Goal: Information Seeking & Learning: Learn about a topic

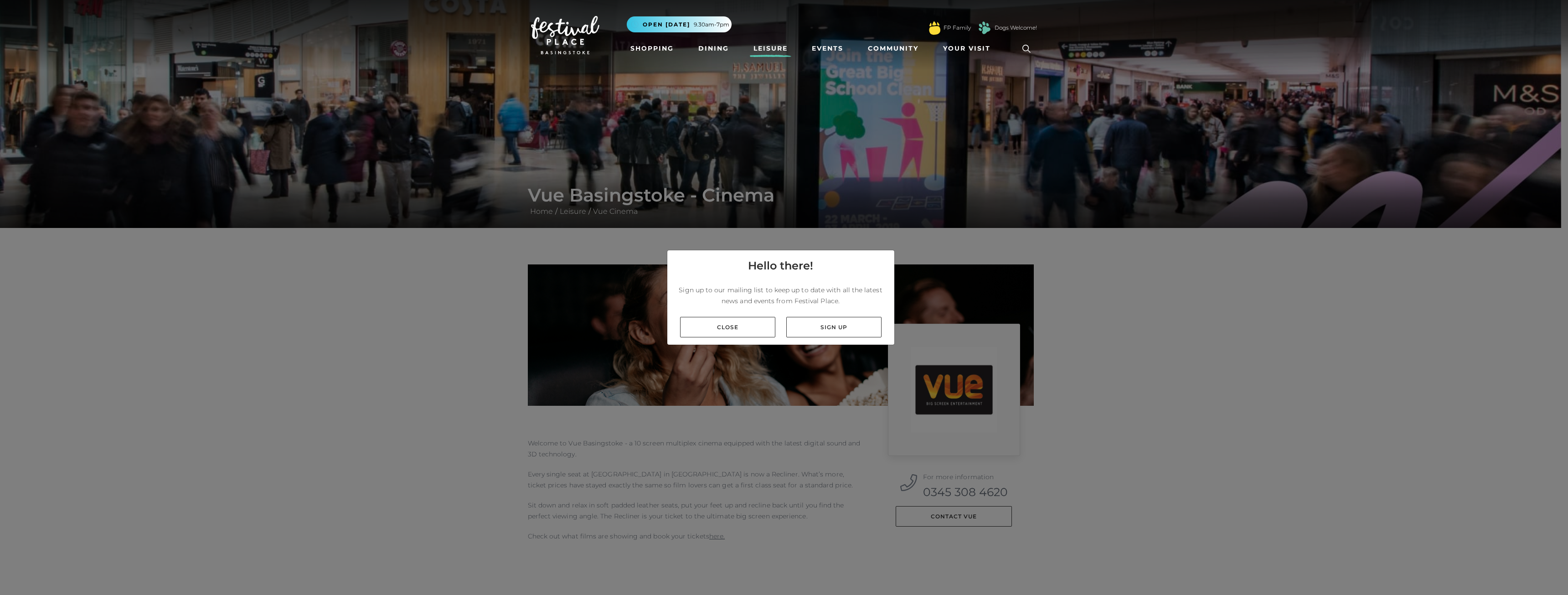
click at [732, 320] on link "Close" at bounding box center [728, 327] width 95 height 21
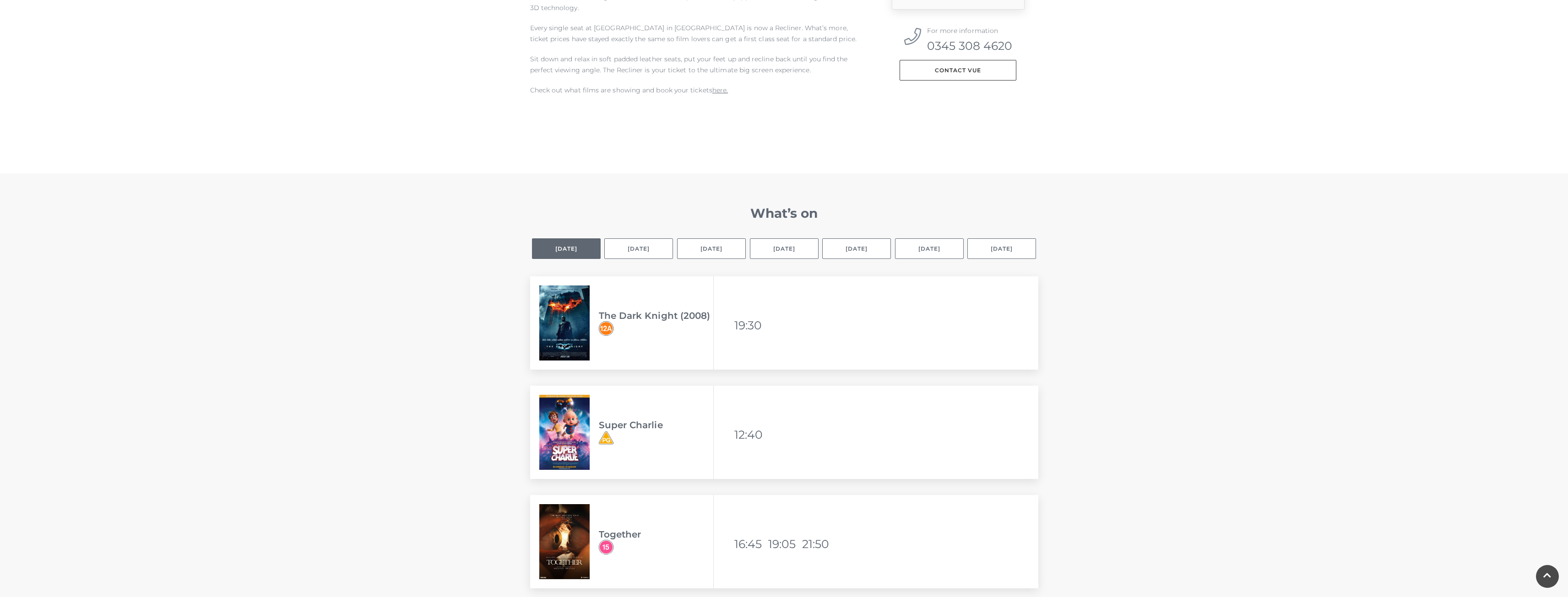
scroll to position [458, 0]
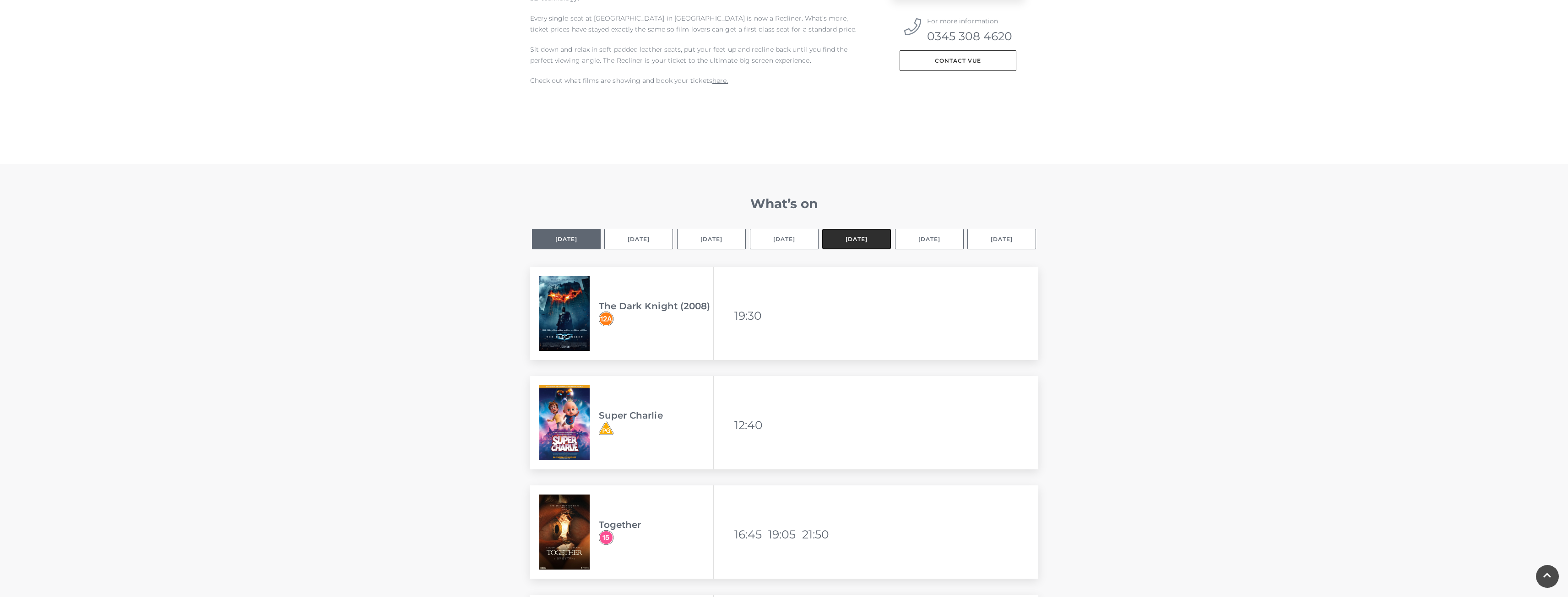
click at [855, 241] on button "[DATE]" at bounding box center [857, 239] width 69 height 21
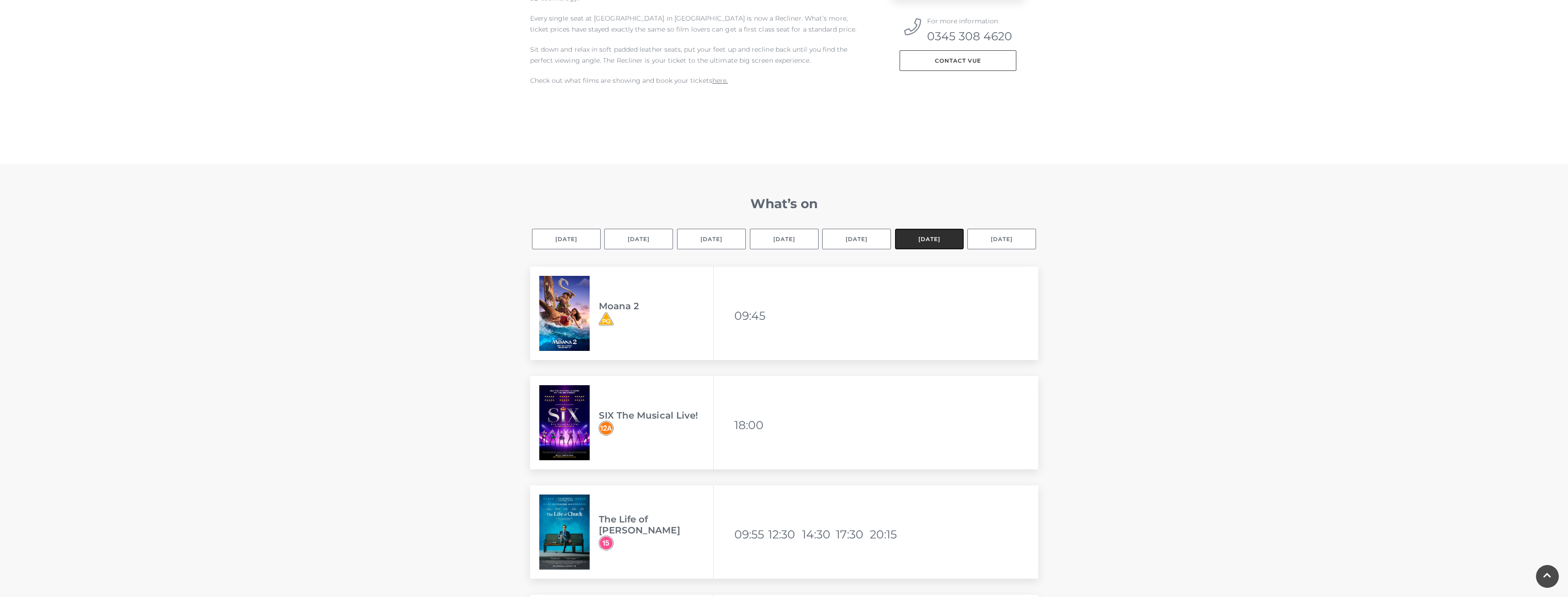
click at [911, 247] on button "[DATE]" at bounding box center [930, 239] width 69 height 21
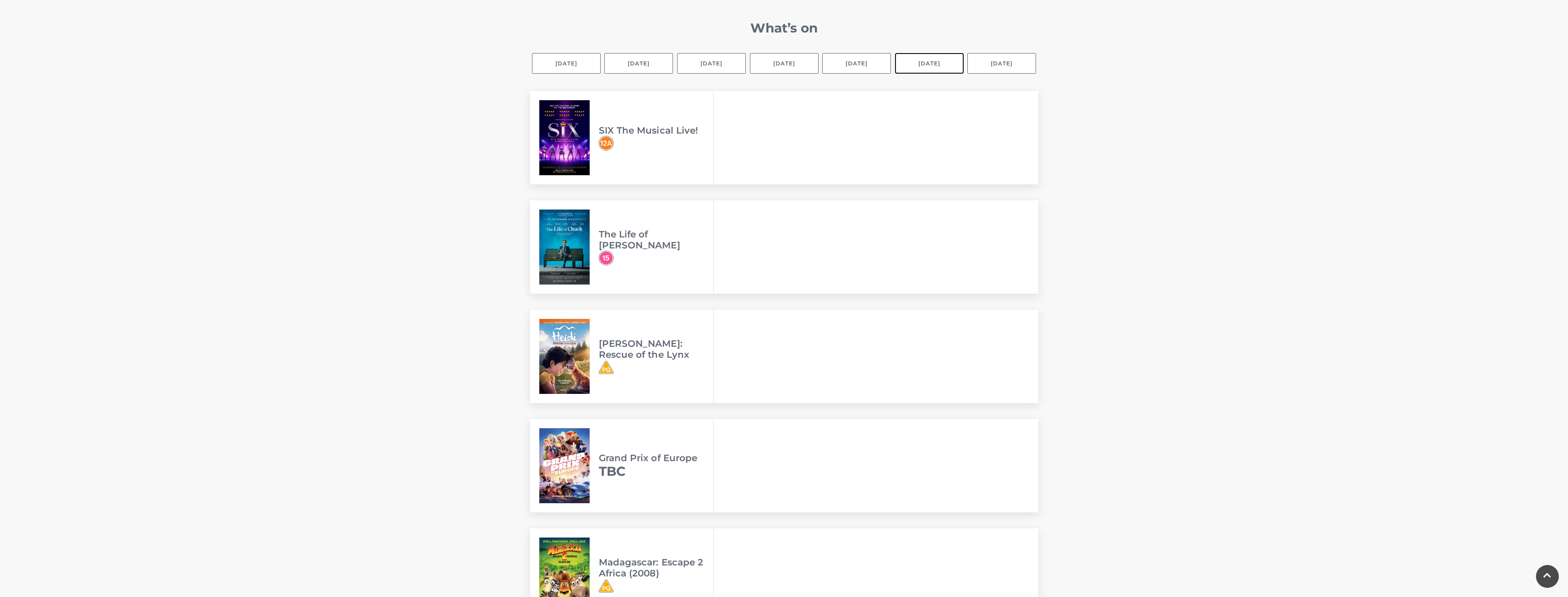
scroll to position [595, 0]
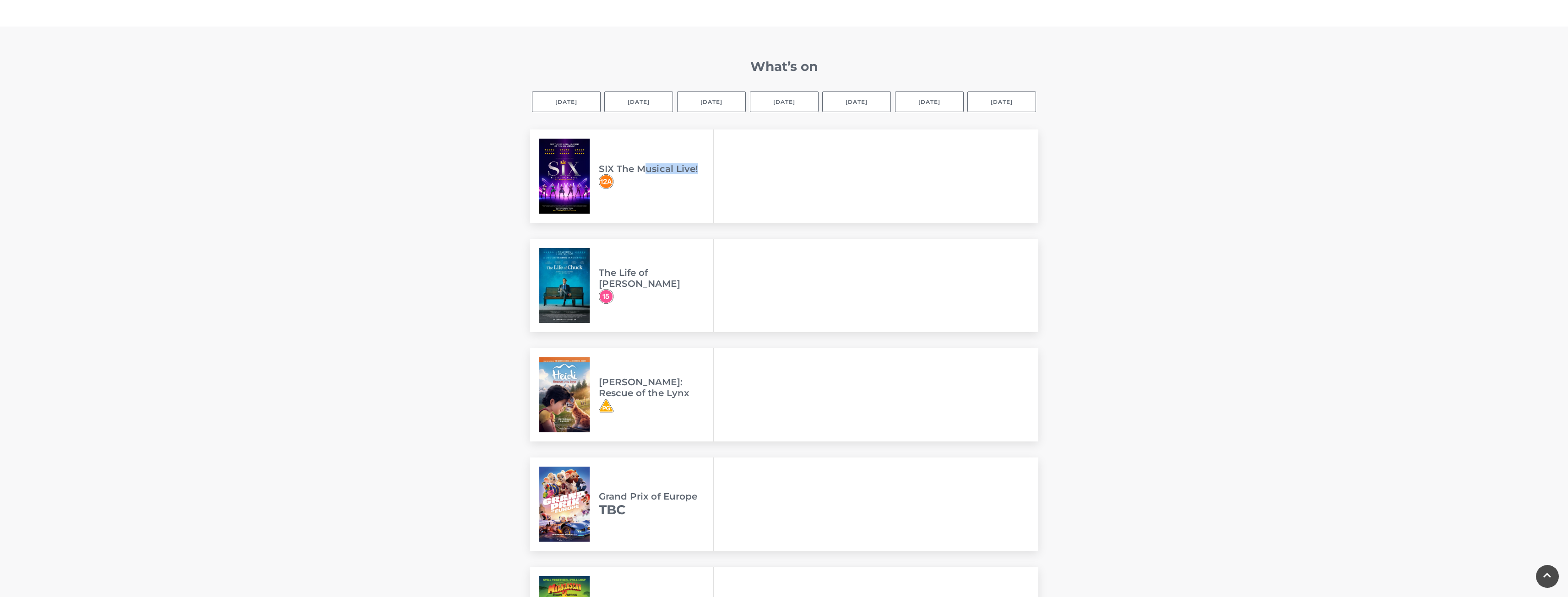
drag, startPoint x: 641, startPoint y: 169, endPoint x: 710, endPoint y: 173, distance: 69.1
click at [710, 173] on h3 "SIX The Musical Live!" at bounding box center [656, 168] width 115 height 11
click at [924, 100] on button "[DATE]" at bounding box center [930, 102] width 69 height 21
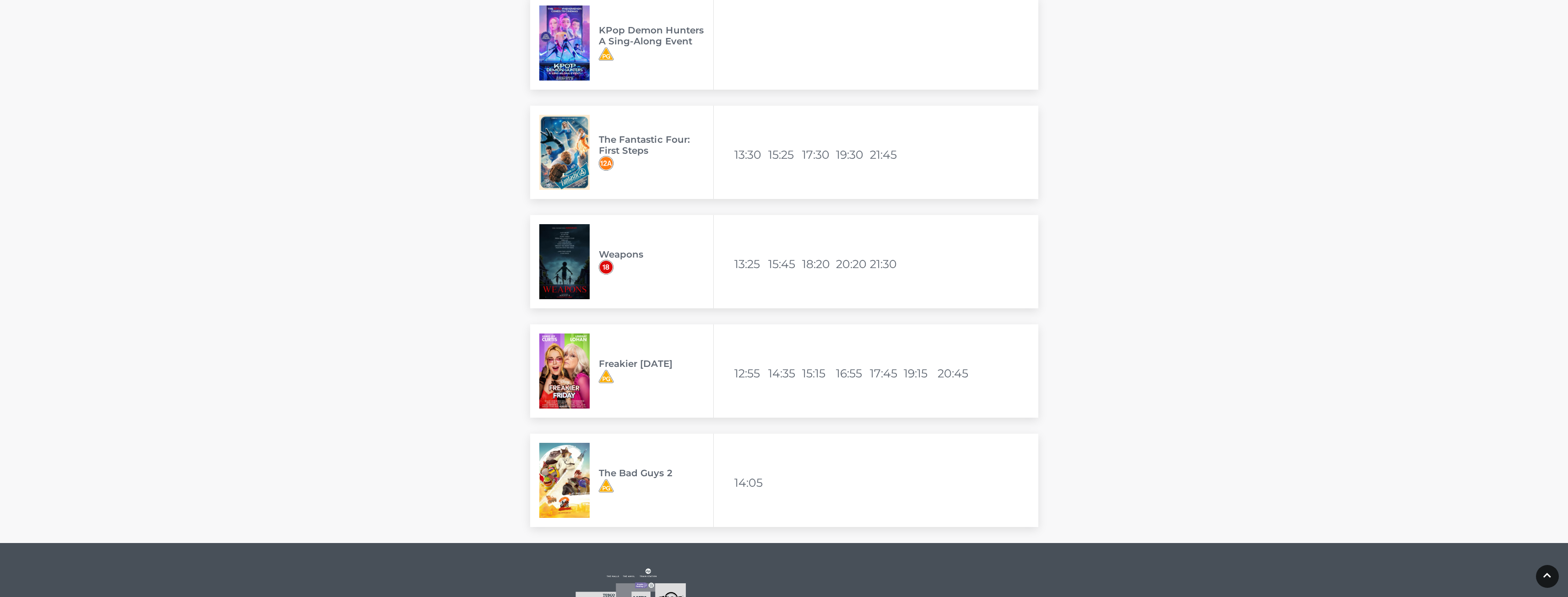
scroll to position [2838, 0]
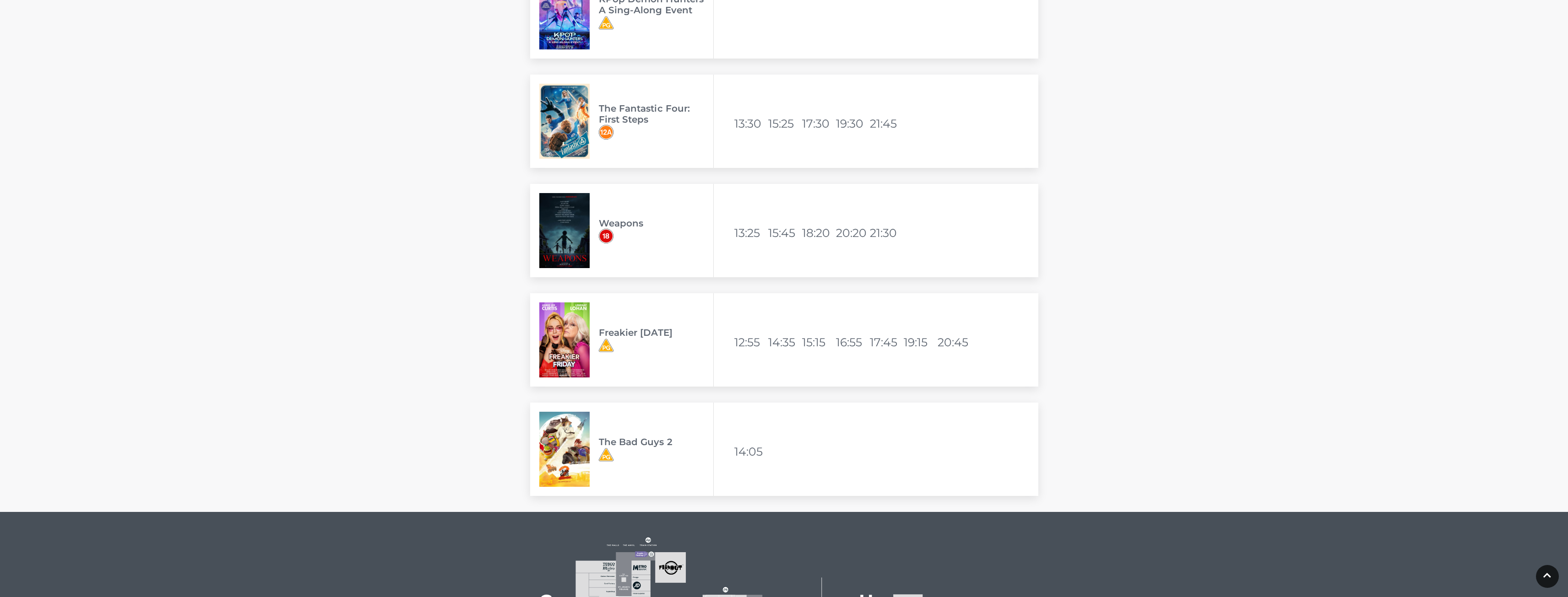
click at [569, 343] on img at bounding box center [564, 340] width 50 height 75
click at [569, 337] on img at bounding box center [564, 340] width 50 height 75
drag, startPoint x: 608, startPoint y: 331, endPoint x: 710, endPoint y: 328, distance: 102.0
click at [710, 328] on h3 "Freakier [DATE]" at bounding box center [656, 332] width 115 height 11
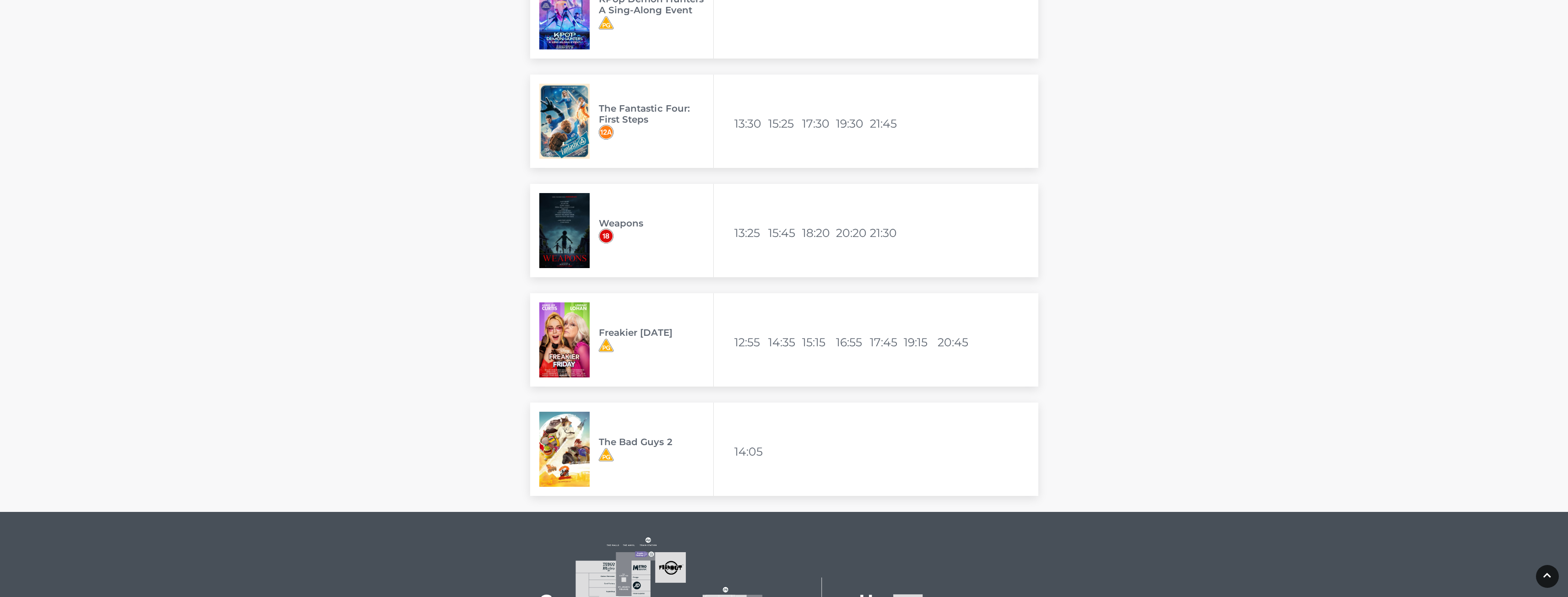
click at [690, 349] on span "Freakier [DATE]" at bounding box center [656, 340] width 115 height 25
drag, startPoint x: 671, startPoint y: 333, endPoint x: 602, endPoint y: 332, distance: 69.0
click at [602, 332] on h3 "Freakier [DATE]" at bounding box center [656, 332] width 115 height 11
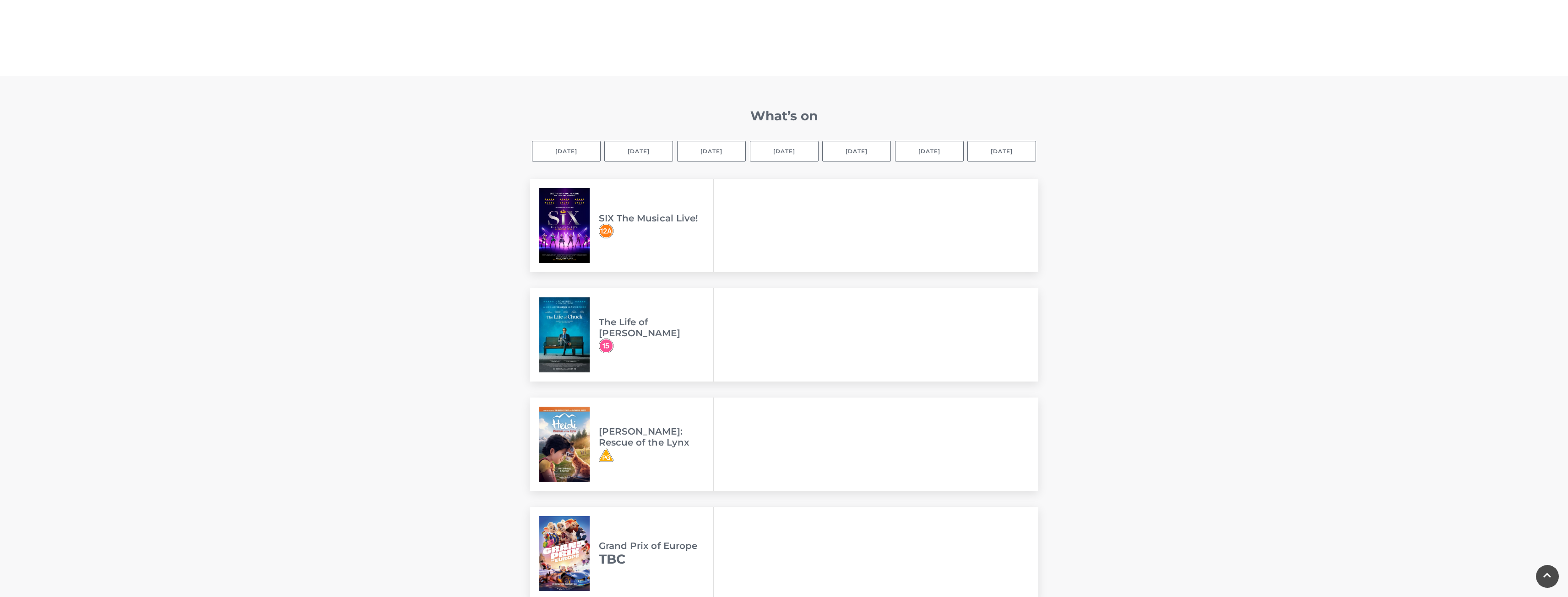
scroll to position [549, 0]
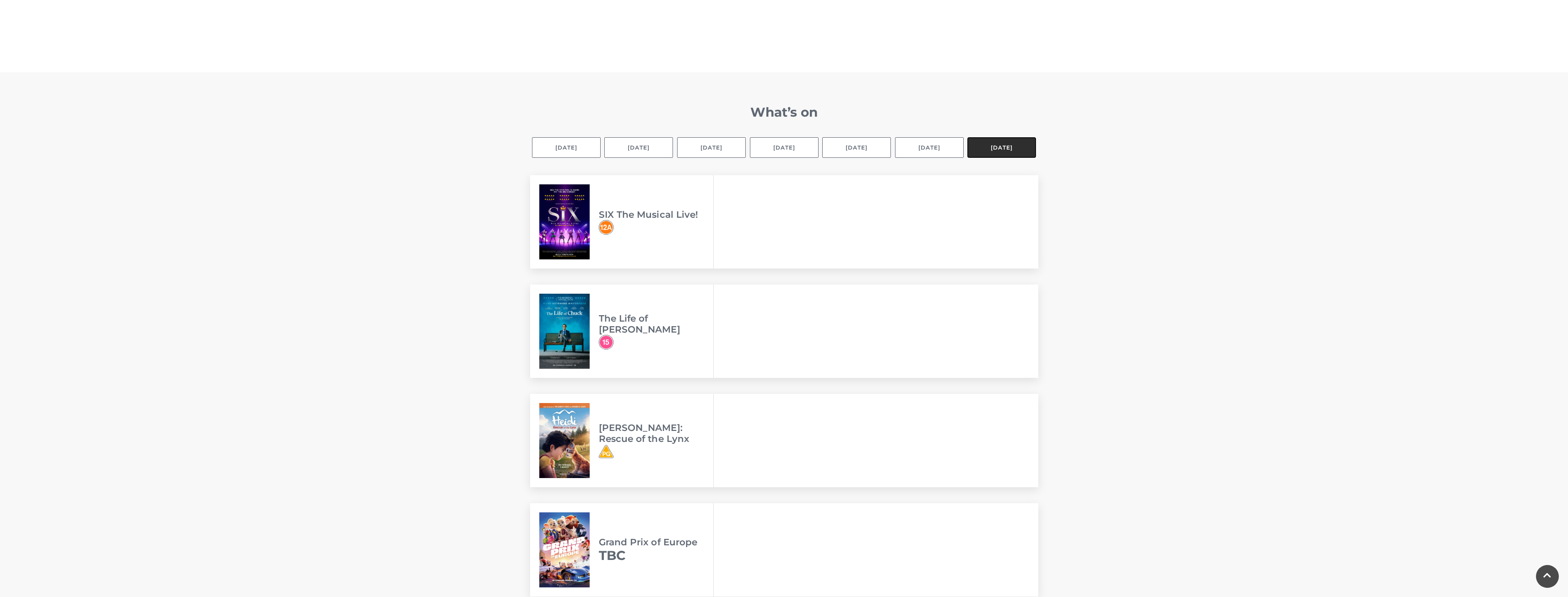
click at [995, 144] on button "[DATE]" at bounding box center [1002, 148] width 69 height 21
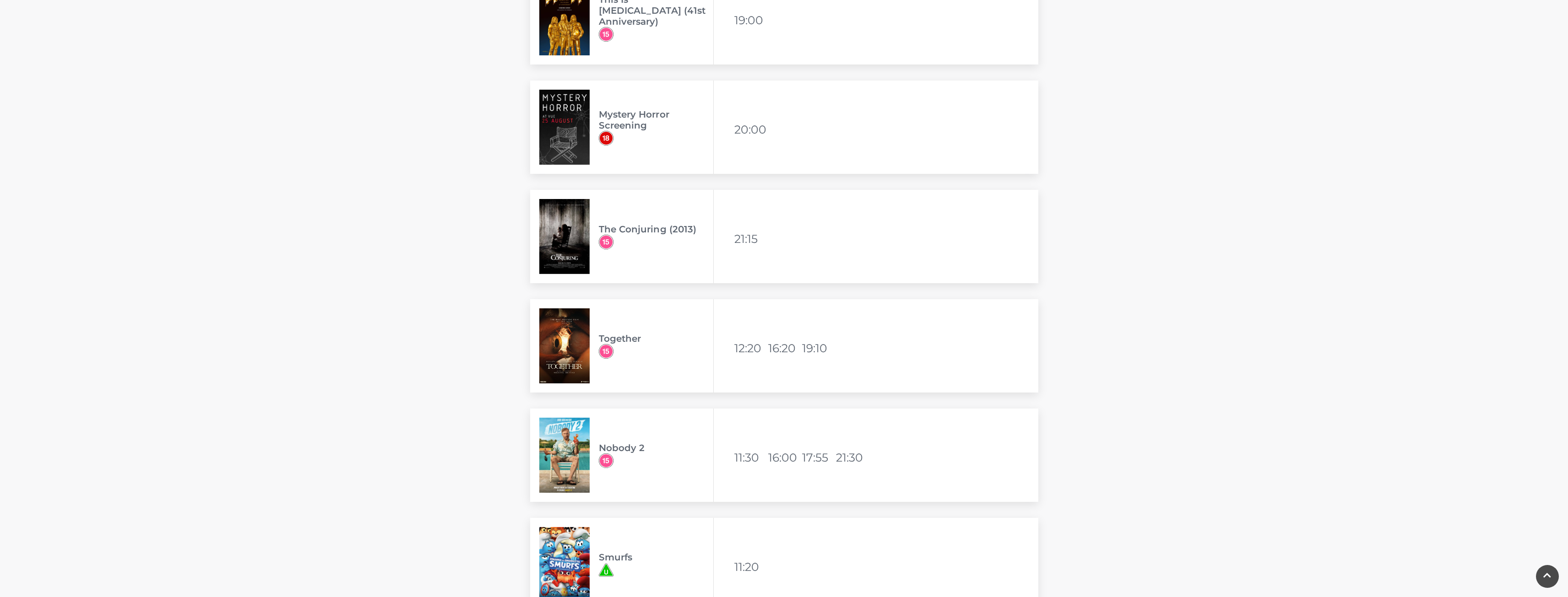
scroll to position [1327, 0]
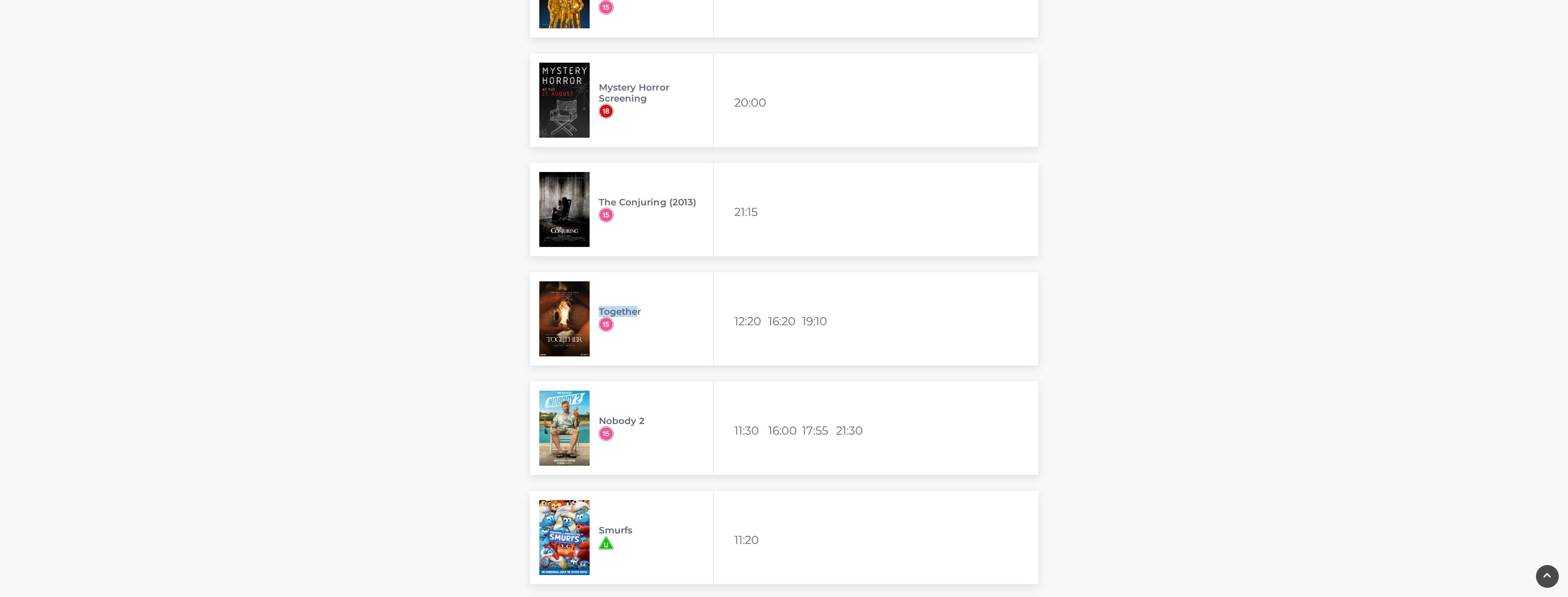
drag, startPoint x: 624, startPoint y: 313, endPoint x: 600, endPoint y: 313, distance: 24.0
click at [600, 313] on h3 "Together" at bounding box center [656, 311] width 115 height 11
drag, startPoint x: 600, startPoint y: 326, endPoint x: 609, endPoint y: 328, distance: 9.2
click at [609, 328] on img at bounding box center [606, 325] width 15 height 15
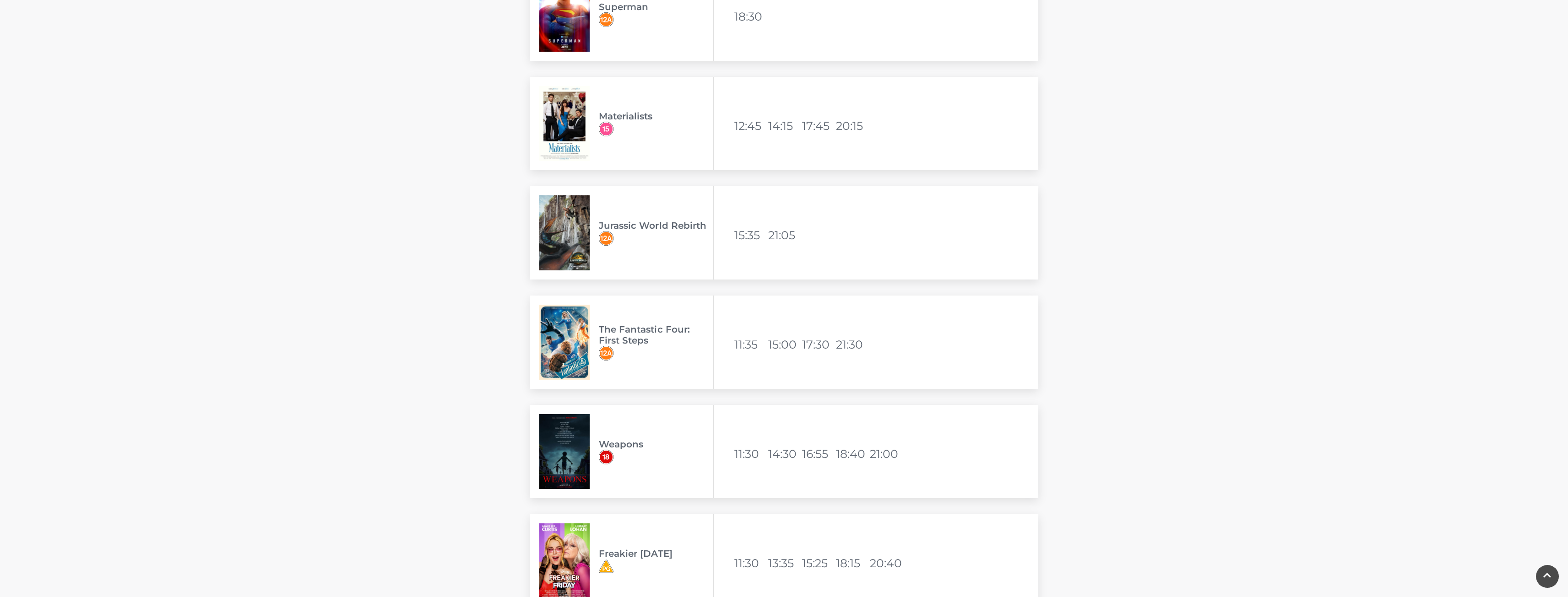
scroll to position [1968, 0]
